Goal: Task Accomplishment & Management: Use online tool/utility

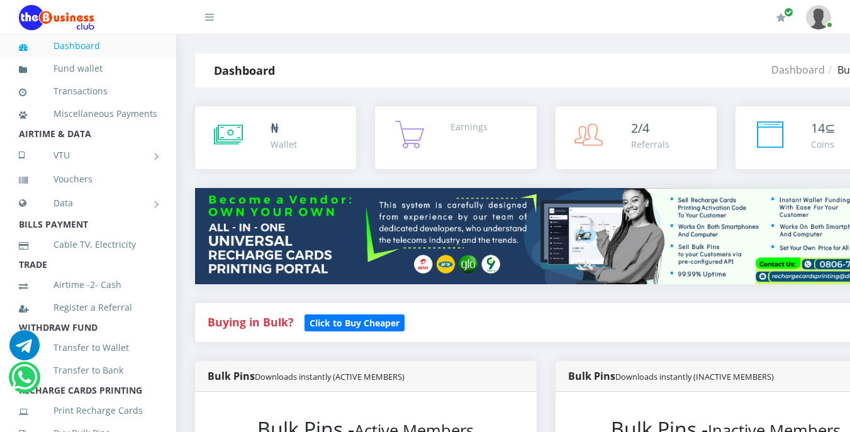
select select "MTN"
select select "484.95-500"
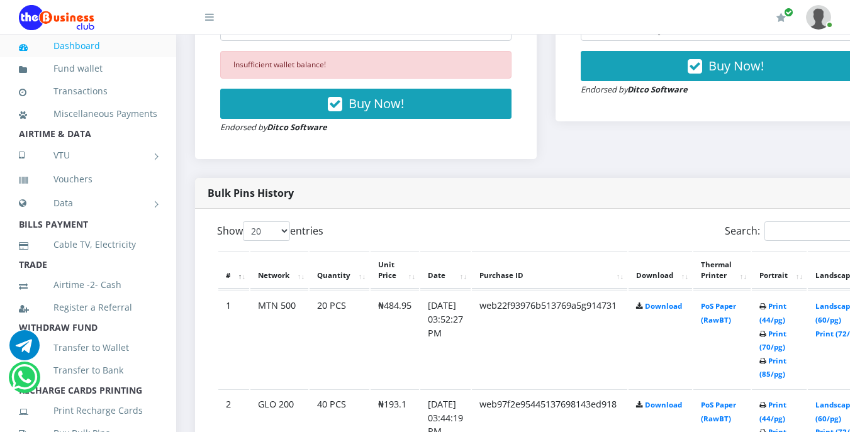
scroll to position [553, 0]
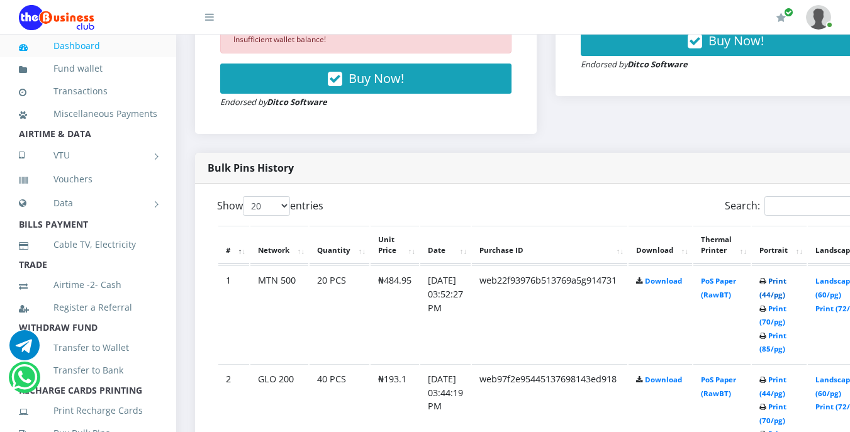
click at [786, 280] on link "Print (44/pg)" at bounding box center [772, 287] width 27 height 23
click at [766, 282] on icon at bounding box center [762, 282] width 7 height 8
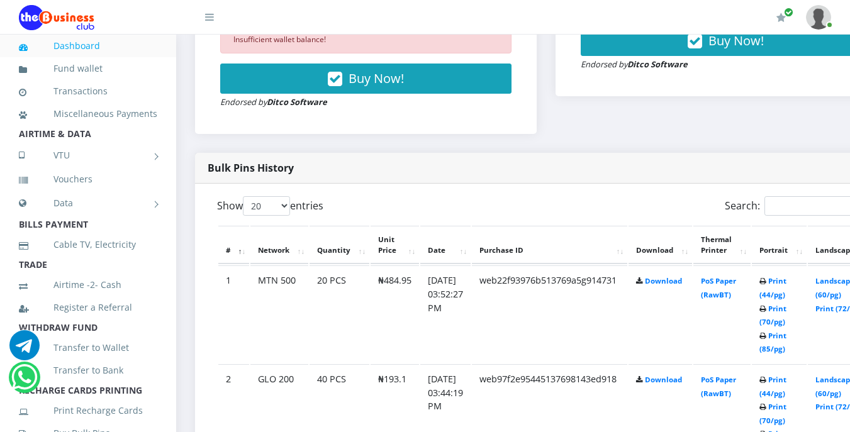
click at [766, 282] on icon at bounding box center [762, 282] width 7 height 8
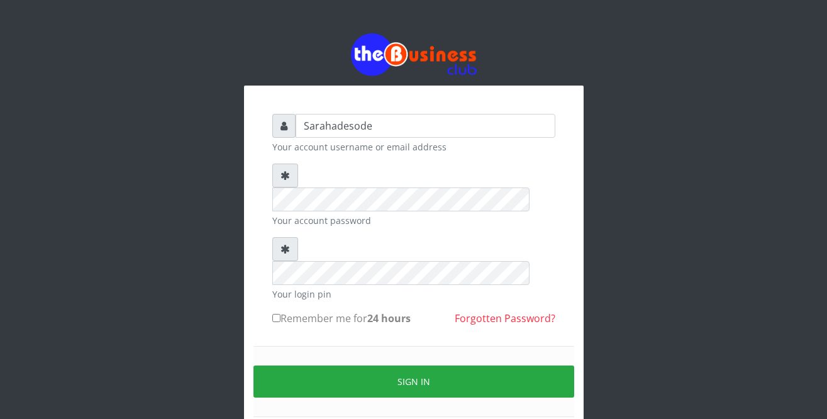
click at [488, 148] on small "Your account username or email address" at bounding box center [413, 146] width 283 height 13
click at [402, 127] on input "Sarahadesode" at bounding box center [426, 126] width 260 height 24
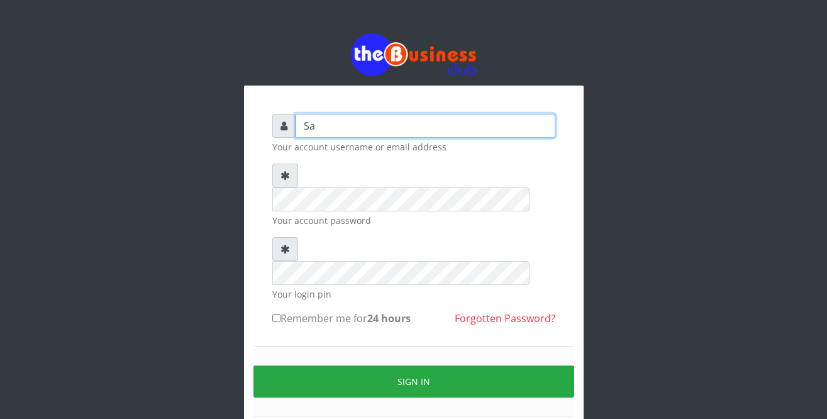
type input "S"
type input "Sarahadesode"
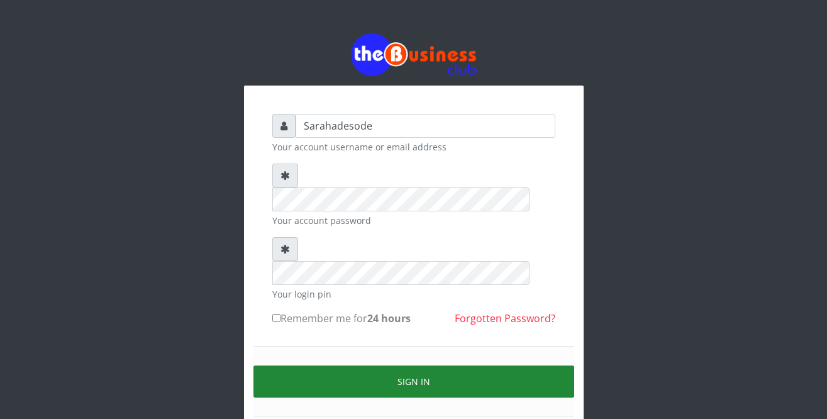
click at [407, 365] on button "Sign in" at bounding box center [413, 381] width 321 height 32
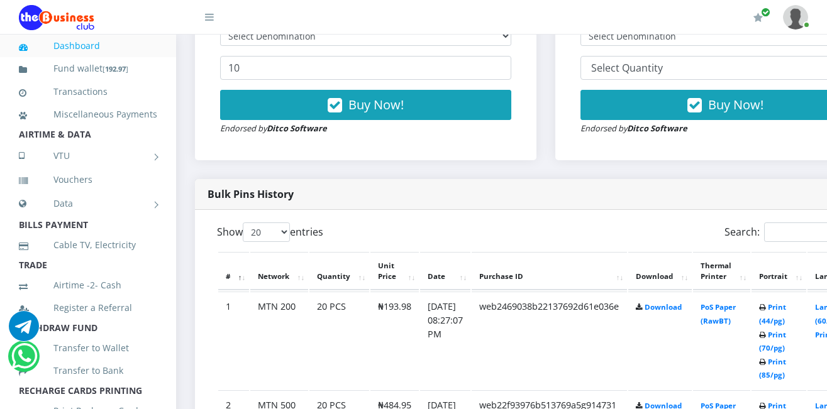
scroll to position [528, 0]
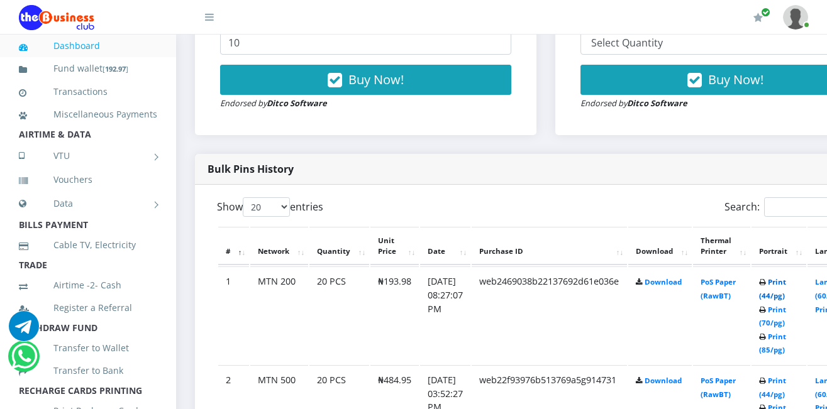
click at [786, 285] on link "Print (44/pg)" at bounding box center [772, 288] width 27 height 23
